Goal: Communication & Community: Answer question/provide support

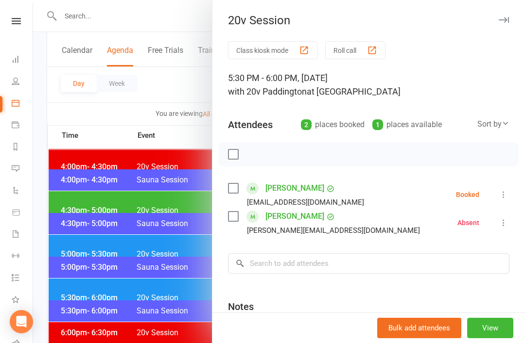
scroll to position [828, 0]
click at [508, 200] on icon at bounding box center [503, 195] width 10 height 10
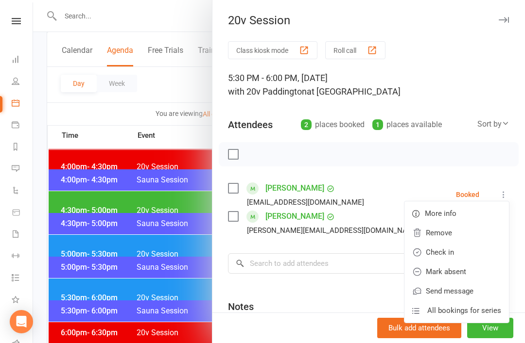
click at [470, 252] on link "Check in" at bounding box center [456, 252] width 104 height 19
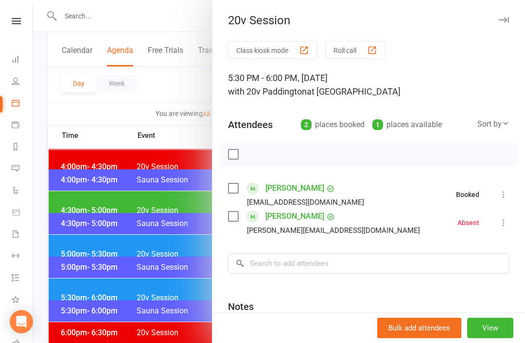
click at [136, 281] on div at bounding box center [279, 171] width 492 height 343
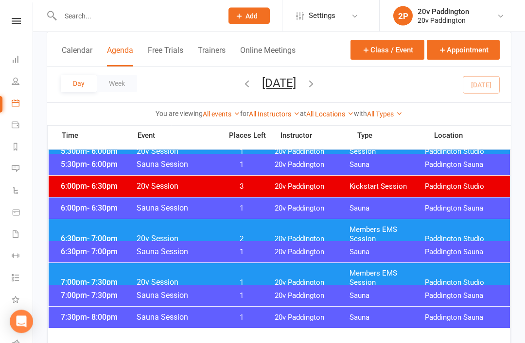
click at [318, 235] on span "20v Paddington" at bounding box center [311, 239] width 75 height 9
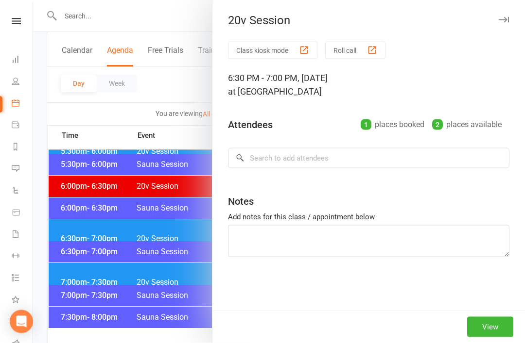
scroll to position [974, 0]
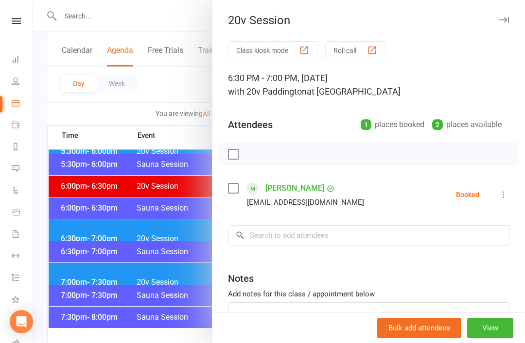
click at [163, 316] on div at bounding box center [279, 171] width 492 height 343
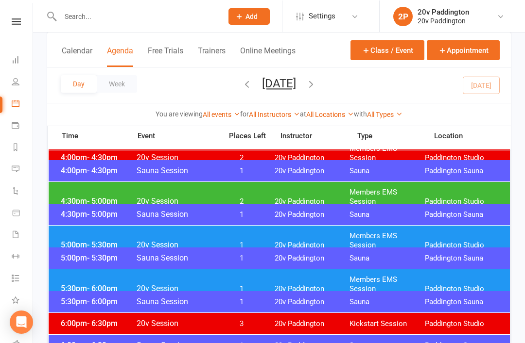
click at [279, 244] on div "5:00pm - 5:30pm 20v Session 1 20v Paddington Members EMS Session Paddington Stu…" at bounding box center [279, 240] width 461 height 30
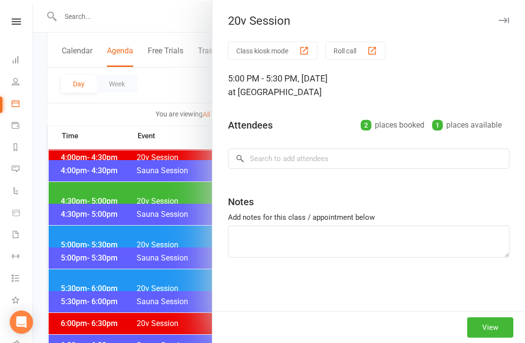
scroll to position [837, 0]
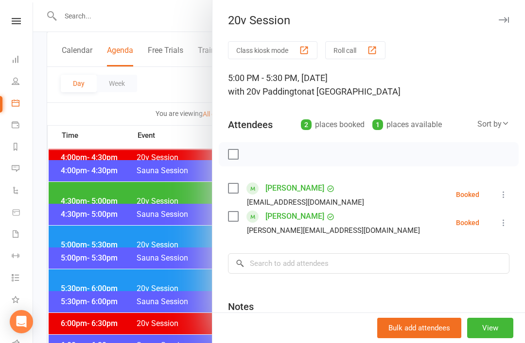
click at [160, 329] on div at bounding box center [279, 171] width 492 height 343
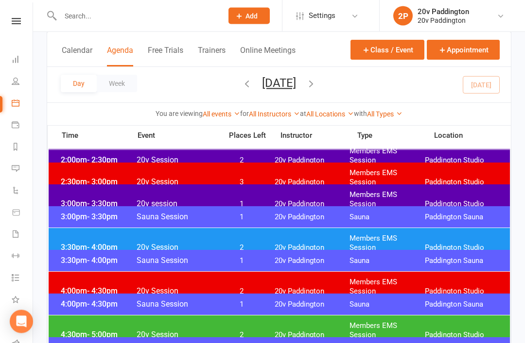
scroll to position [703, 0]
click at [296, 84] on button "Tuesday, Oct 14, 2025" at bounding box center [279, 83] width 34 height 14
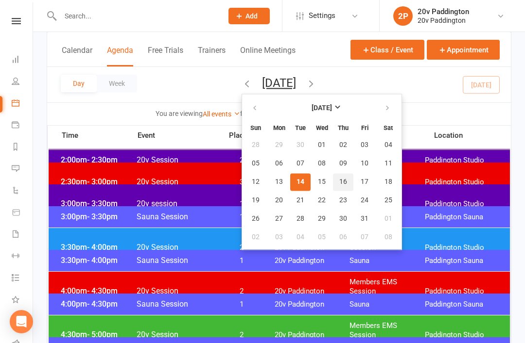
click at [339, 181] on span "16" at bounding box center [343, 182] width 8 height 8
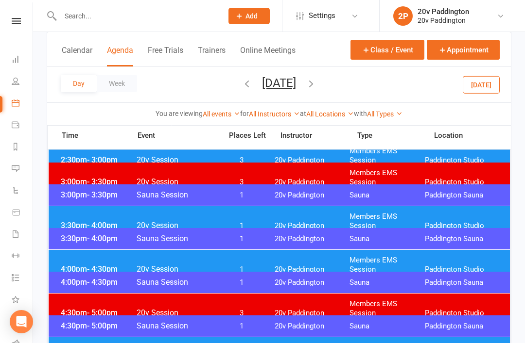
click at [489, 88] on button "Today" at bounding box center [480, 84] width 37 height 17
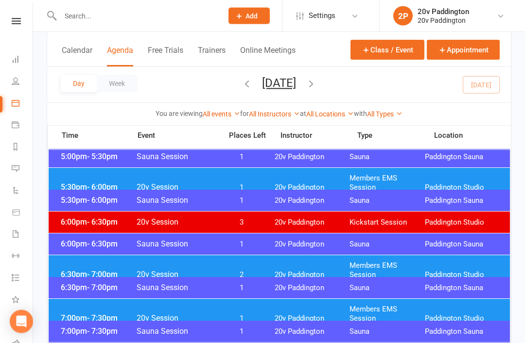
scroll to position [940, 0]
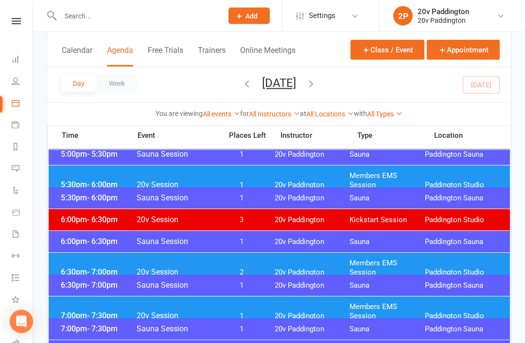
click at [390, 214] on div "6:00pm - 6:30pm 20v Session 3 20v Paddington Kickstart Session Paddington Studio" at bounding box center [279, 220] width 461 height 21
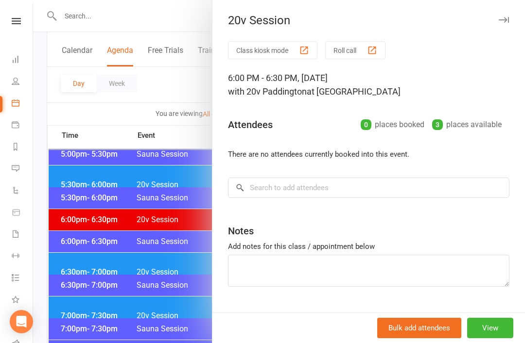
click at [180, 305] on div at bounding box center [279, 171] width 492 height 343
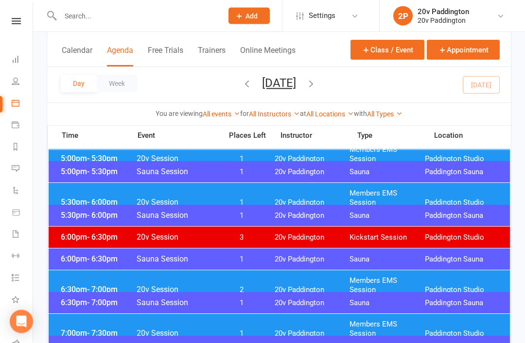
scroll to position [923, 0]
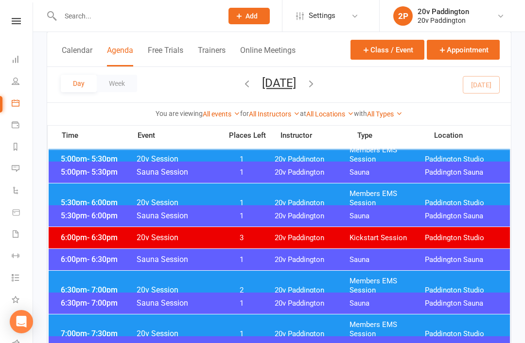
click at [309, 264] on span "20v Paddington" at bounding box center [311, 260] width 75 height 9
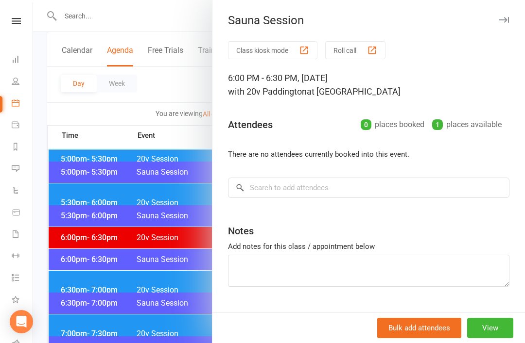
click at [173, 293] on div at bounding box center [279, 171] width 492 height 343
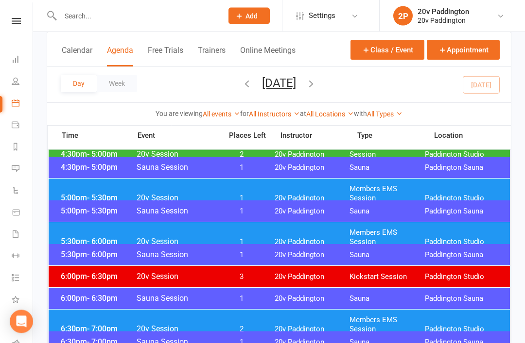
click at [312, 194] on span "20v Paddington" at bounding box center [311, 198] width 75 height 9
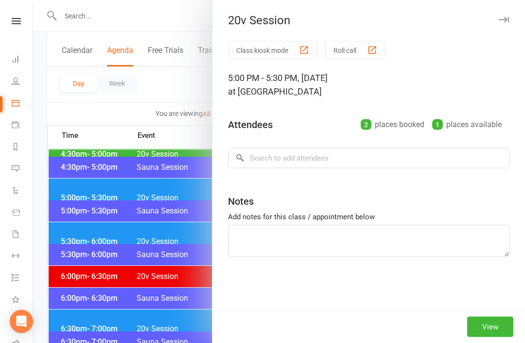
scroll to position [884, 0]
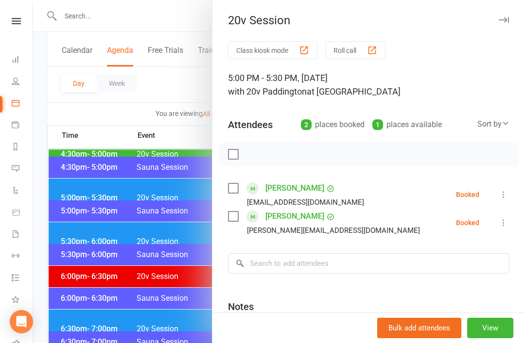
click at [504, 197] on icon at bounding box center [503, 195] width 10 height 10
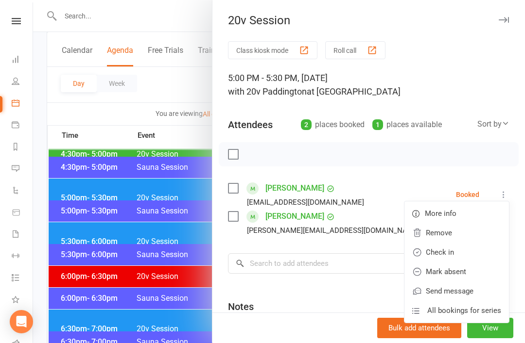
click at [463, 250] on link "Check in" at bounding box center [456, 252] width 104 height 19
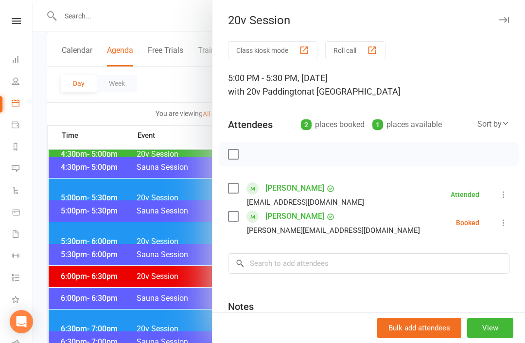
click at [169, 277] on div at bounding box center [279, 171] width 492 height 343
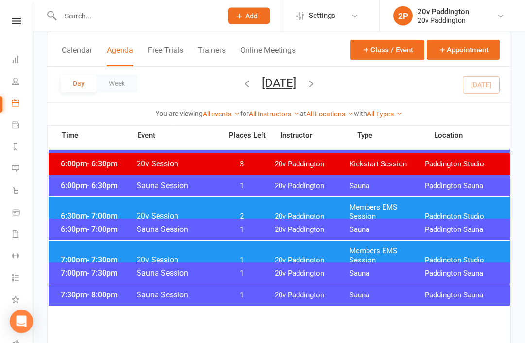
scroll to position [997, 0]
click at [390, 209] on span "Members EMS Session" at bounding box center [386, 212] width 75 height 18
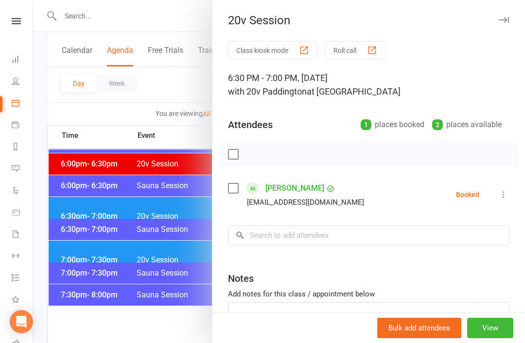
click at [102, 199] on div at bounding box center [279, 171] width 492 height 343
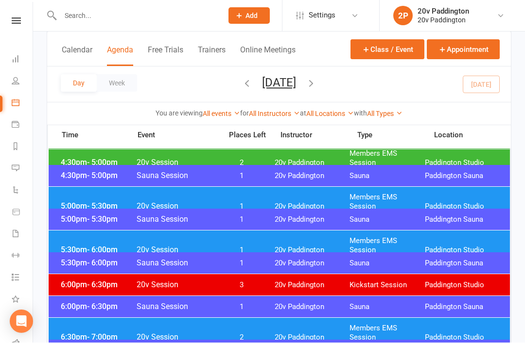
click at [77, 202] on span "5:00pm - 5:30pm" at bounding box center [97, 206] width 78 height 9
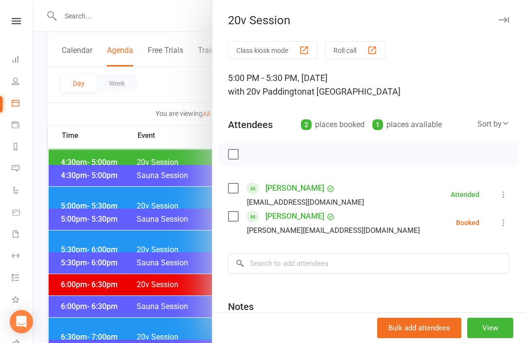
click at [508, 189] on button at bounding box center [503, 195] width 12 height 12
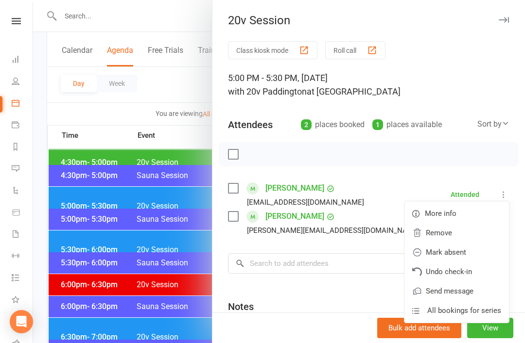
click at [480, 177] on div "Class kiosk mode Roll call 5:00 PM - 5:30 PM, Tuesday, October, 14, 2025 with 2…" at bounding box center [368, 226] width 312 height 370
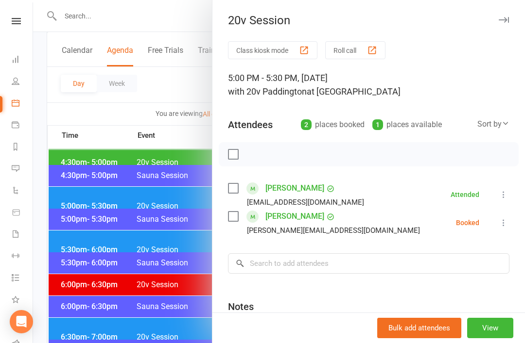
click at [500, 222] on icon at bounding box center [503, 223] width 10 height 10
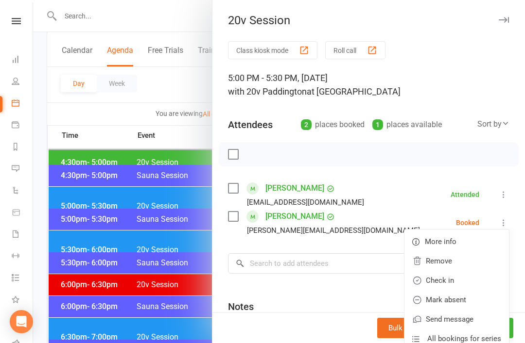
click at [479, 274] on link "Check in" at bounding box center [456, 280] width 104 height 19
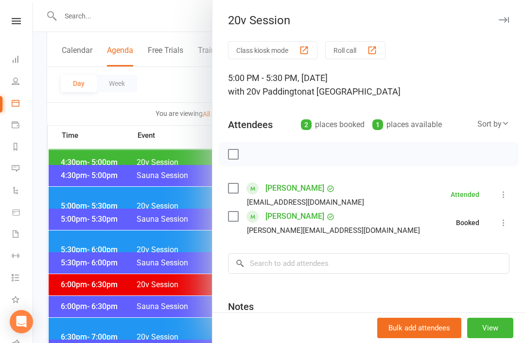
click at [93, 210] on div at bounding box center [279, 171] width 492 height 343
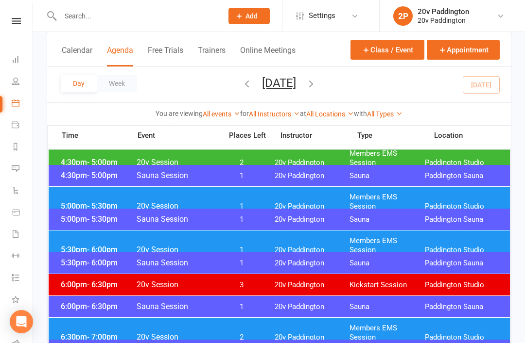
click at [92, 249] on div "5:30pm - 6:00pm 20v Session 1 20v Paddington Members EMS Session Paddington Stu…" at bounding box center [279, 246] width 461 height 30
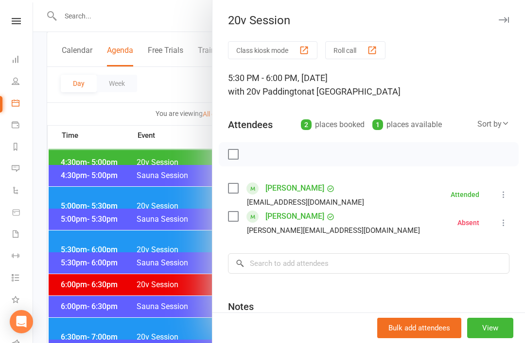
click at [91, 209] on div at bounding box center [279, 171] width 492 height 343
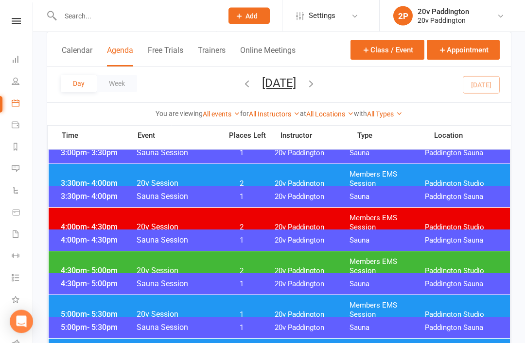
click at [315, 180] on span "20v Paddington" at bounding box center [311, 184] width 75 height 9
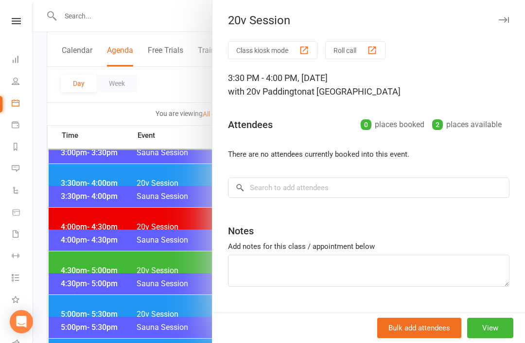
click at [189, 311] on div at bounding box center [279, 171] width 492 height 343
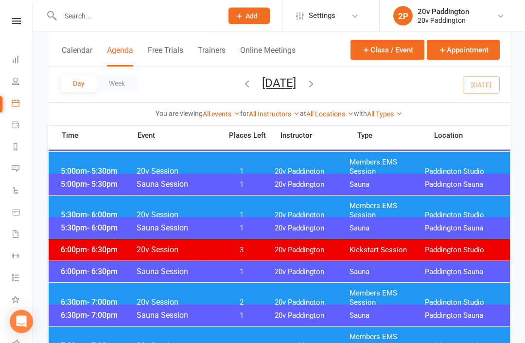
click at [276, 212] on div "5:30pm - 6:00pm 20v Session 1 20v Paddington Members EMS Session Paddington Stu…" at bounding box center [279, 211] width 461 height 30
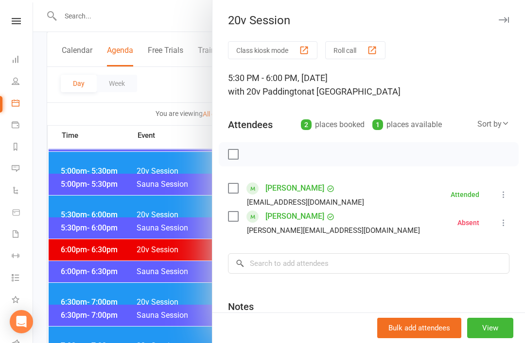
click at [185, 324] on div at bounding box center [279, 171] width 492 height 343
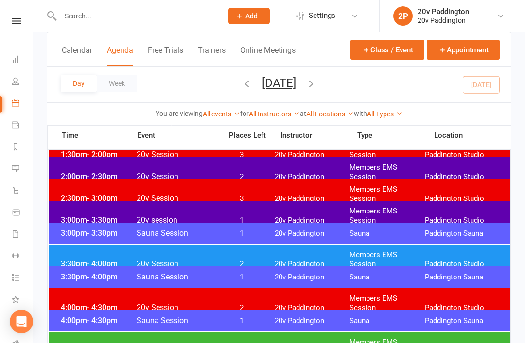
scroll to position [560, 0]
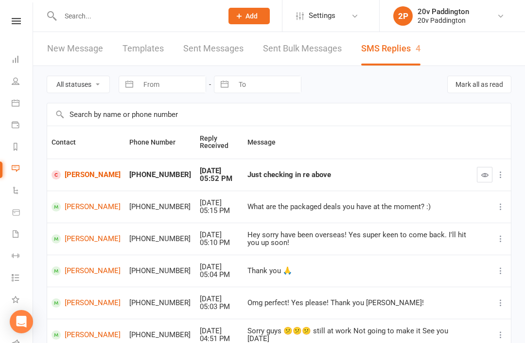
click at [77, 180] on link "[PERSON_NAME]" at bounding box center [85, 175] width 69 height 9
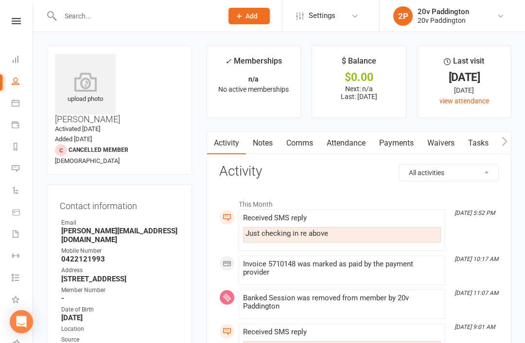
click at [356, 146] on link "Attendance" at bounding box center [346, 143] width 52 height 22
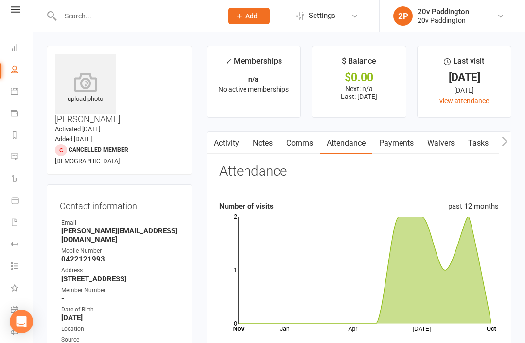
scroll to position [12, 1]
click at [23, 154] on link "Messages 4" at bounding box center [22, 158] width 22 height 22
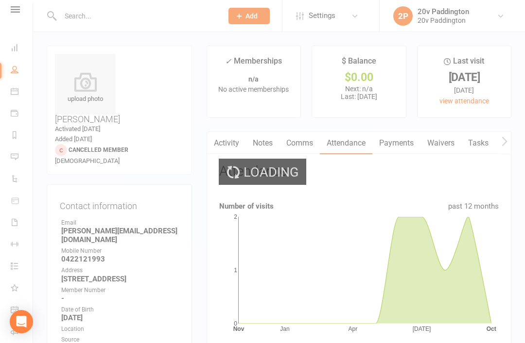
click at [384, 53] on div "Loading" at bounding box center [262, 171] width 525 height 343
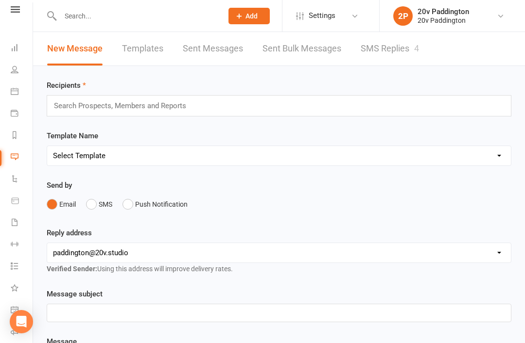
click at [394, 48] on link "SMS Replies 4" at bounding box center [389, 49] width 58 height 34
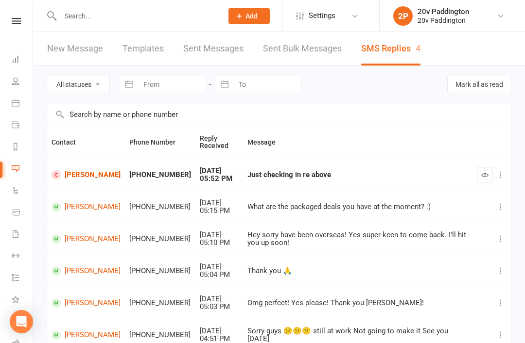
click at [83, 305] on link "[PERSON_NAME]" at bounding box center [85, 303] width 69 height 9
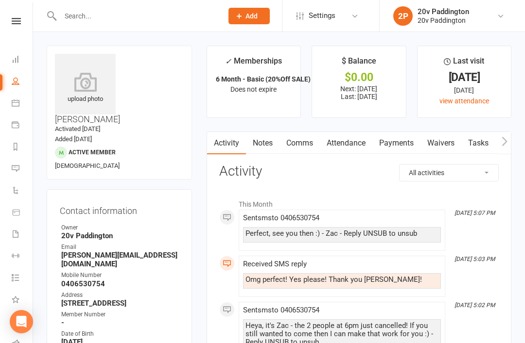
click at [8, 170] on li "Messages 4" at bounding box center [16, 170] width 33 height 22
click at [17, 163] on link "Messages 4" at bounding box center [23, 170] width 22 height 22
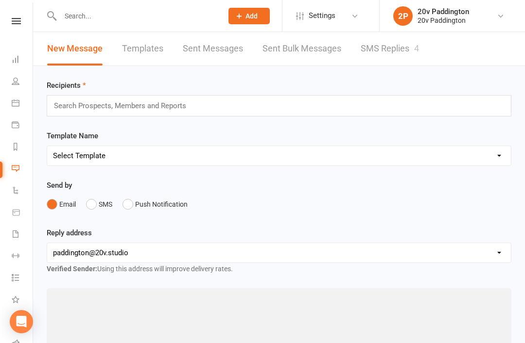
click at [441, 52] on div "New Message Templates Sent Messages Sent Bulk Messages SMS Replies 4" at bounding box center [279, 49] width 492 height 34
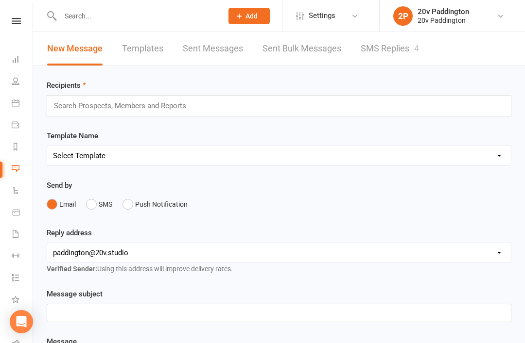
click at [415, 56] on link "SMS Replies 4" at bounding box center [389, 49] width 58 height 34
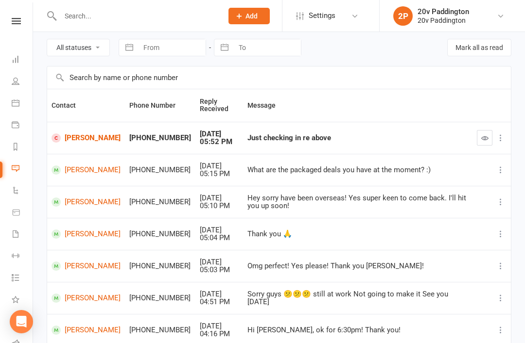
scroll to position [36, 0]
click at [86, 267] on link "[PERSON_NAME]" at bounding box center [85, 266] width 69 height 9
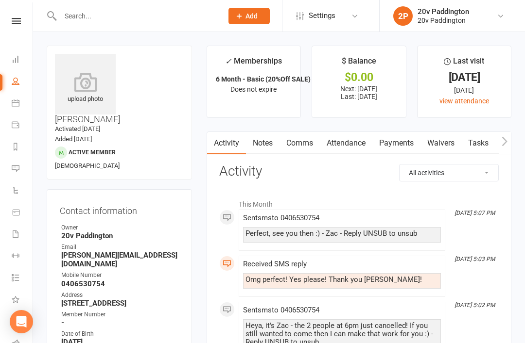
click at [307, 148] on link "Comms" at bounding box center [299, 143] width 40 height 22
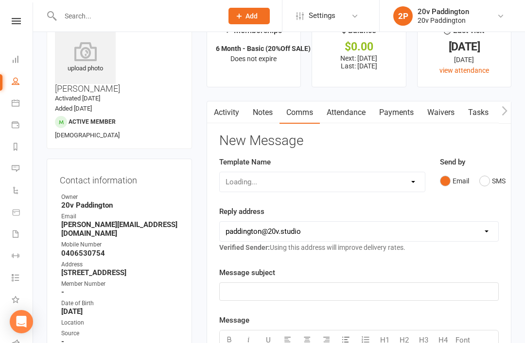
scroll to position [31, 0]
click at [491, 185] on button "SMS" at bounding box center [492, 180] width 26 height 18
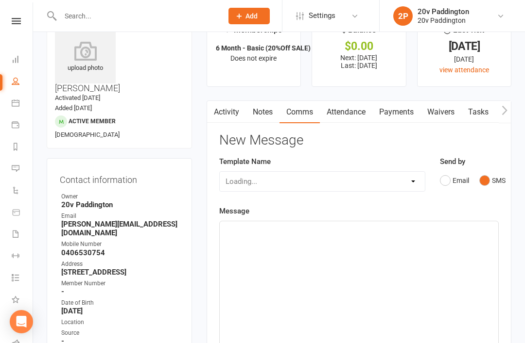
click at [390, 278] on div "﻿" at bounding box center [359, 295] width 278 height 146
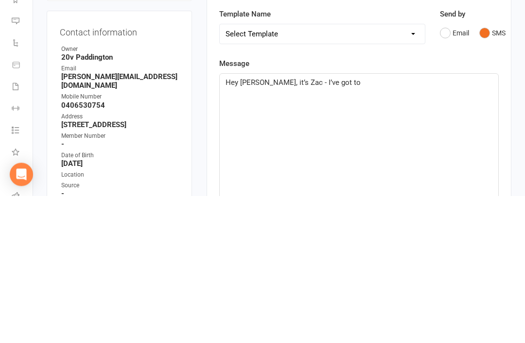
click at [372, 222] on div "Hey Nina, it’s Zac - I’ve got to" at bounding box center [359, 295] width 278 height 146
click at [367, 222] on div "Hey Nina, it’s Zac - I’ve got to" at bounding box center [359, 295] width 278 height 146
click at [361, 222] on div "Hey Nina, it’s Zac - I’ve got to" at bounding box center [359, 295] width 278 height 146
click at [305, 226] on span "Hey Nina, it’s Zac - I’ve got to" at bounding box center [292, 230] width 135 height 9
click at [296, 226] on span "Hey Nina, it’s Zac - I’ve got to" at bounding box center [292, 230] width 135 height 9
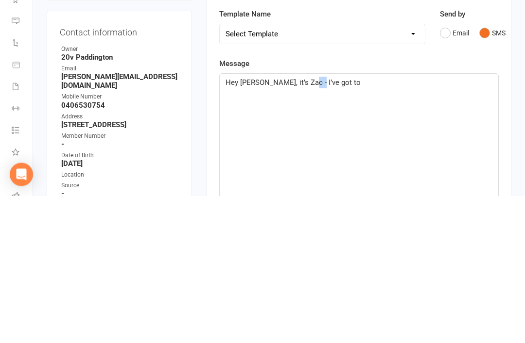
click at [293, 226] on span "Hey Nina, it’s Zac - I’ve got to" at bounding box center [292, 230] width 135 height 9
click at [505, 171] on button "SMS" at bounding box center [492, 180] width 26 height 18
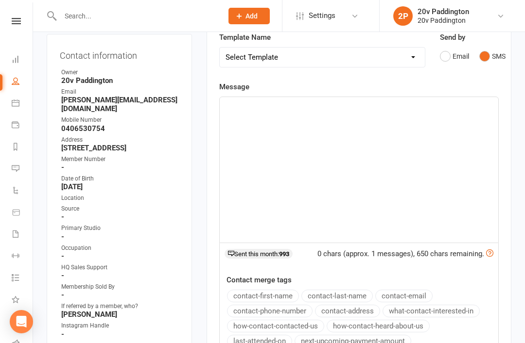
scroll to position [155, 0]
click at [66, 3] on div at bounding box center [131, 16] width 169 height 32
click at [22, 170] on link "Messages 4" at bounding box center [23, 170] width 22 height 22
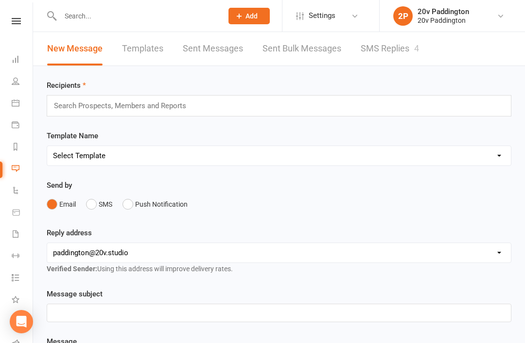
click at [360, 53] on link "SMS Replies 4" at bounding box center [389, 49] width 58 height 34
